Goal: Register for event/course

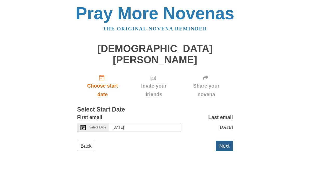
click at [225, 140] on button "Next" at bounding box center [224, 145] width 17 height 11
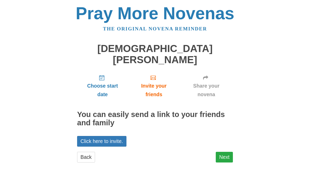
click at [224, 152] on link "Next" at bounding box center [224, 157] width 17 height 11
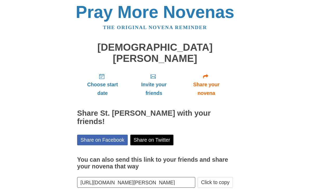
scroll to position [1, 0]
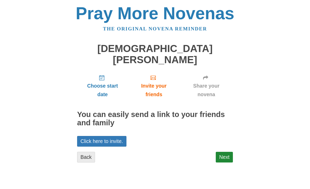
click at [83, 152] on link "Back" at bounding box center [86, 157] width 18 height 11
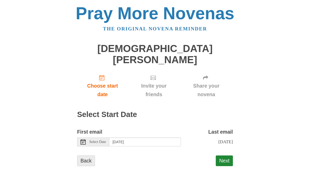
click at [85, 155] on link "Back" at bounding box center [86, 160] width 18 height 11
